Goal: Check status: Check status

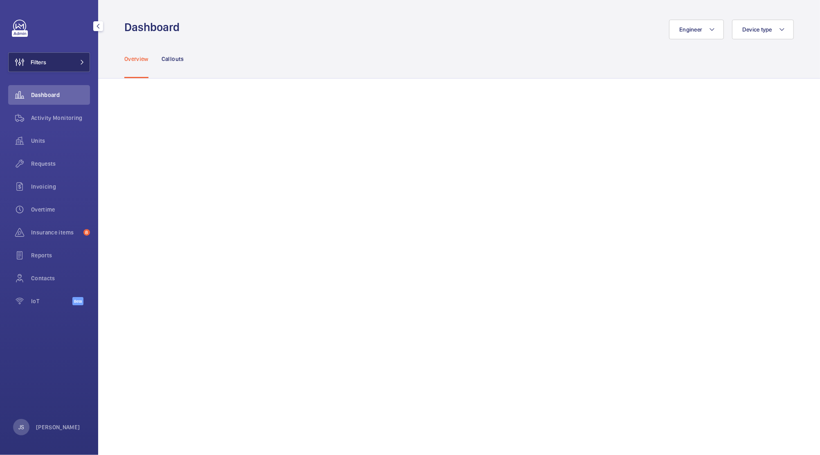
click at [47, 62] on button "Filters" at bounding box center [49, 62] width 82 height 20
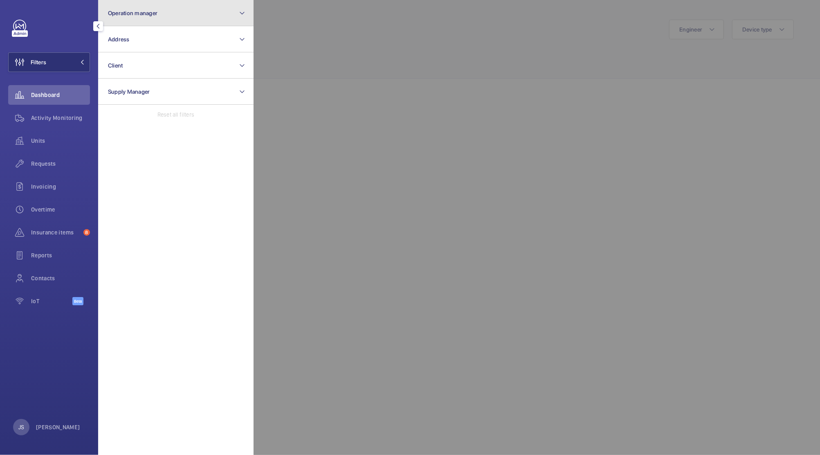
click at [114, 18] on button "Operation manager" at bounding box center [175, 13] width 155 height 26
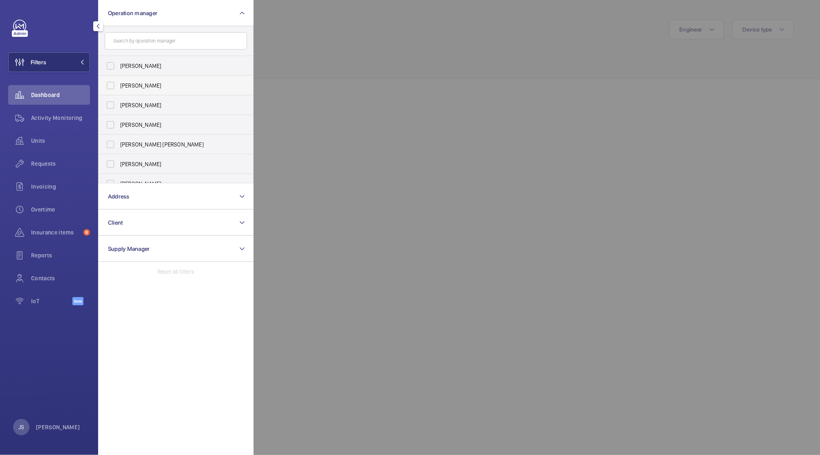
click at [139, 85] on span "[PERSON_NAME]" at bounding box center [176, 85] width 112 height 8
click at [119, 85] on input "[PERSON_NAME]" at bounding box center [110, 85] width 16 height 16
checkbox input "true"
click at [331, 113] on div at bounding box center [664, 227] width 820 height 455
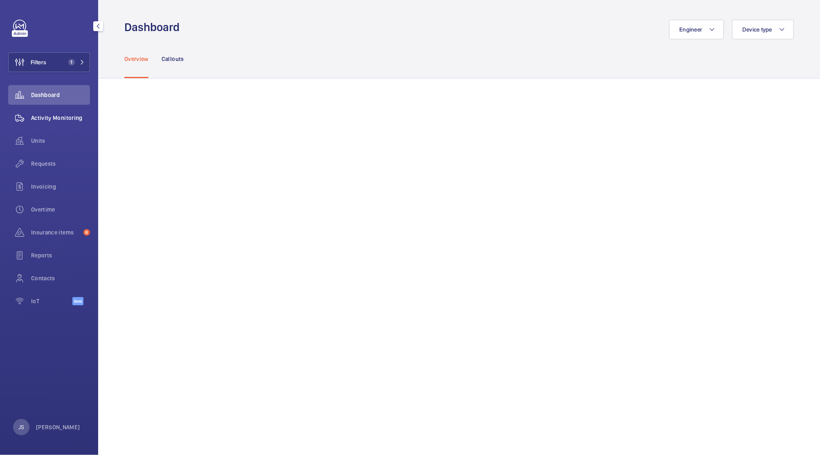
click at [39, 122] on div "Activity Monitoring" at bounding box center [49, 118] width 82 height 20
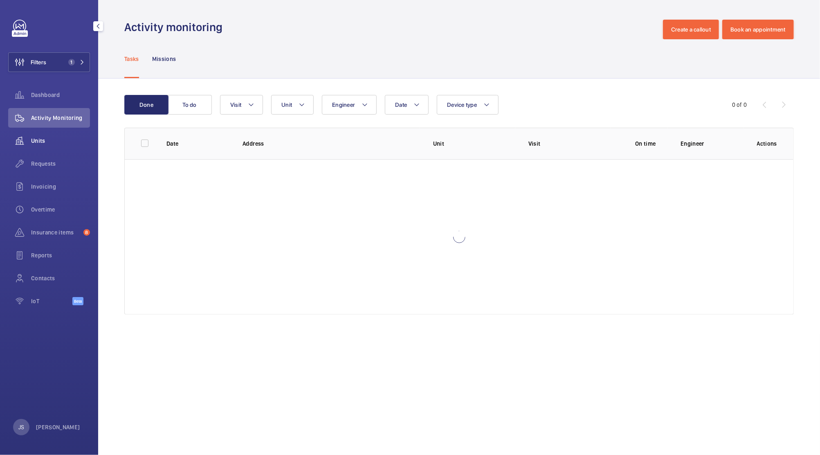
click at [39, 139] on span "Units" at bounding box center [60, 141] width 59 height 8
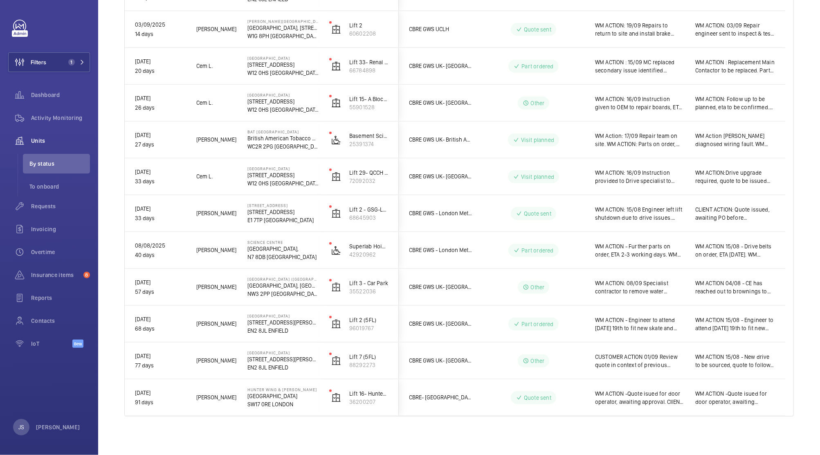
scroll to position [508, 0]
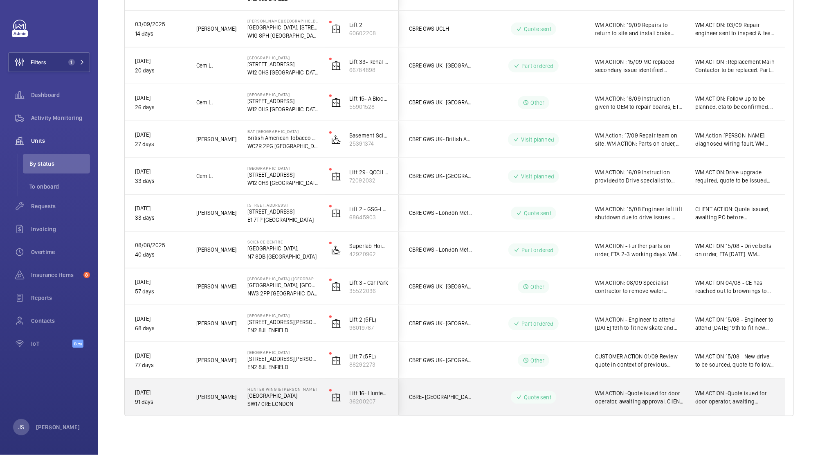
click at [645, 401] on span "WM ACTION -Quote isued for door operator, awaiting approval. ClIENT ACTION: Quo…" at bounding box center [640, 397] width 90 height 16
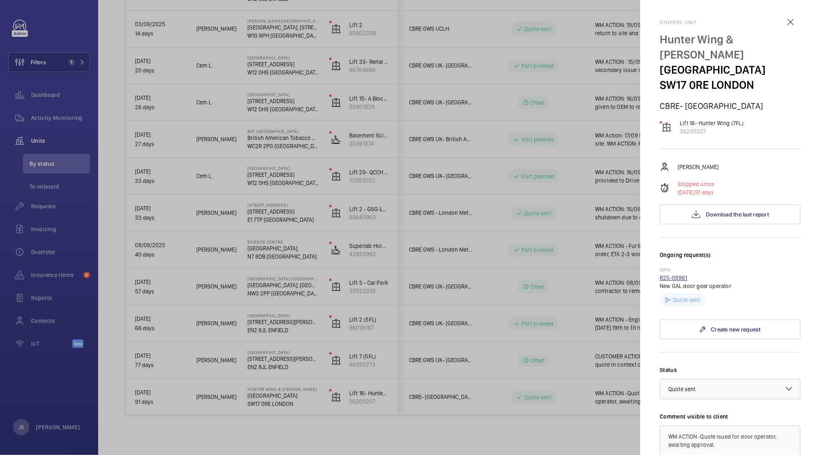
click at [672, 279] on link "R25-08961" at bounding box center [674, 277] width 28 height 7
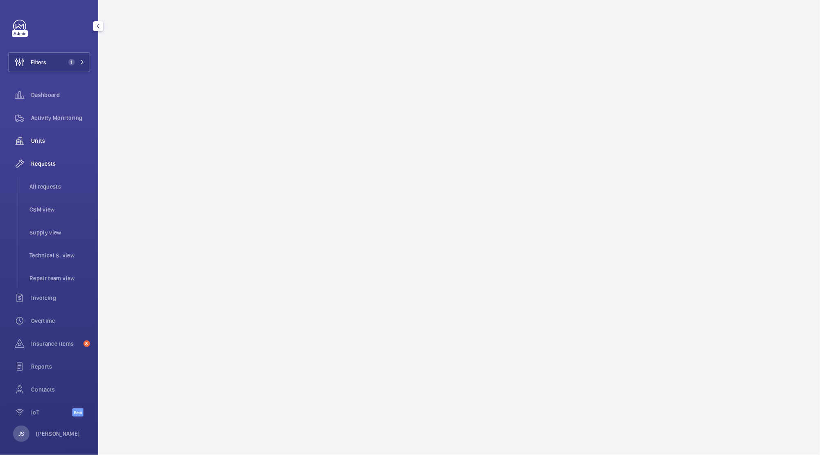
click at [47, 144] on span "Units" at bounding box center [60, 141] width 59 height 8
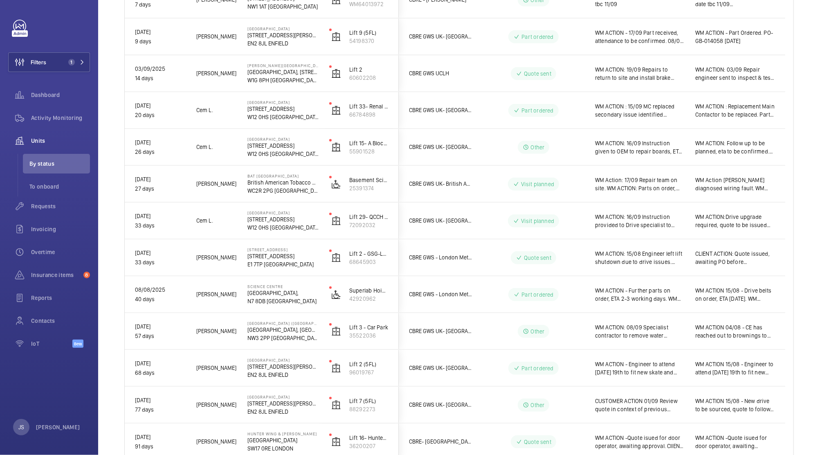
scroll to position [545, 0]
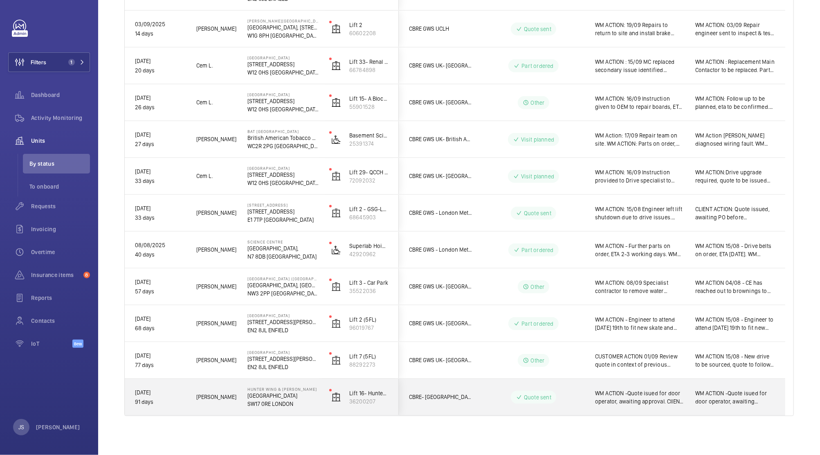
click at [609, 394] on span "WM ACTION -Quote isued for door operator, awaiting approval. ClIENT ACTION: Quo…" at bounding box center [640, 397] width 90 height 16
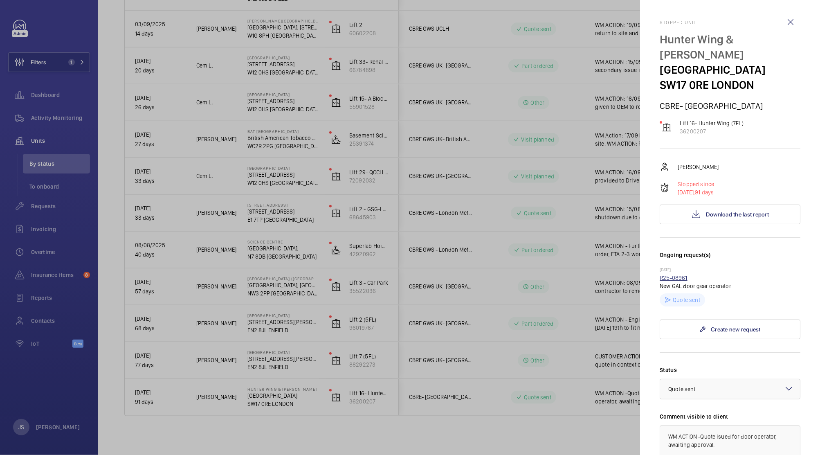
click at [672, 280] on link "R25-08961" at bounding box center [674, 277] width 28 height 7
